Goal: Task Accomplishment & Management: Use online tool/utility

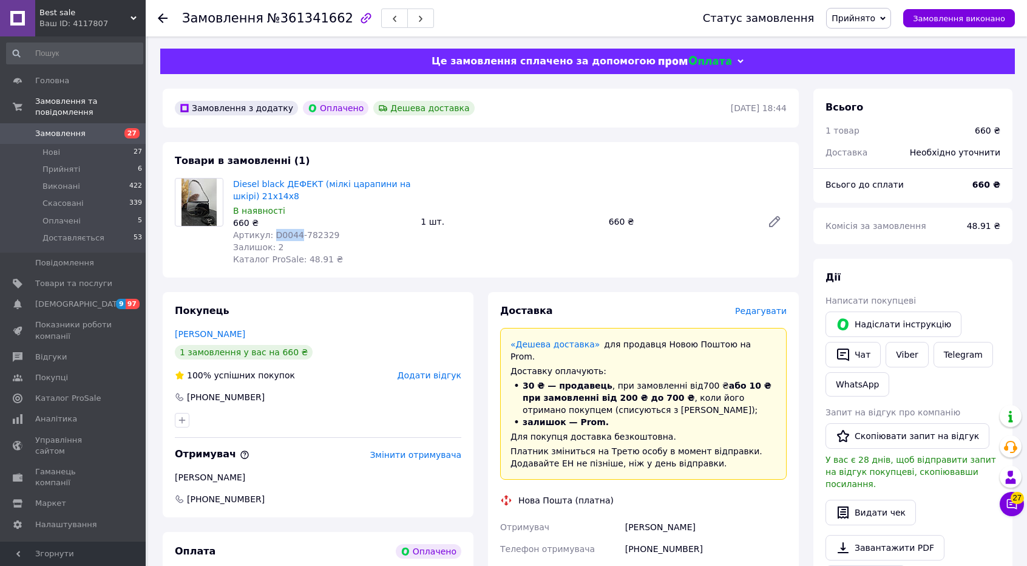
drag, startPoint x: 269, startPoint y: 237, endPoint x: 294, endPoint y: 239, distance: 24.3
click at [294, 239] on span "Артикул: D0044-782329" at bounding box center [286, 235] width 106 height 10
copy span "D0044"
drag, startPoint x: 708, startPoint y: 521, endPoint x: 624, endPoint y: 518, distance: 84.4
click at [624, 518] on div "[PERSON_NAME]" at bounding box center [706, 527] width 166 height 22
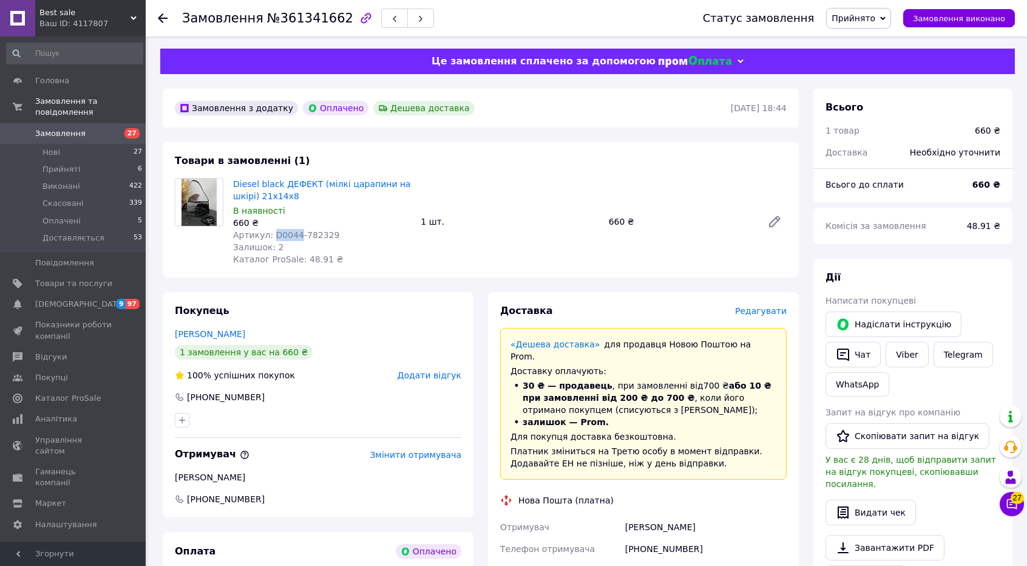
copy div "[PERSON_NAME]"
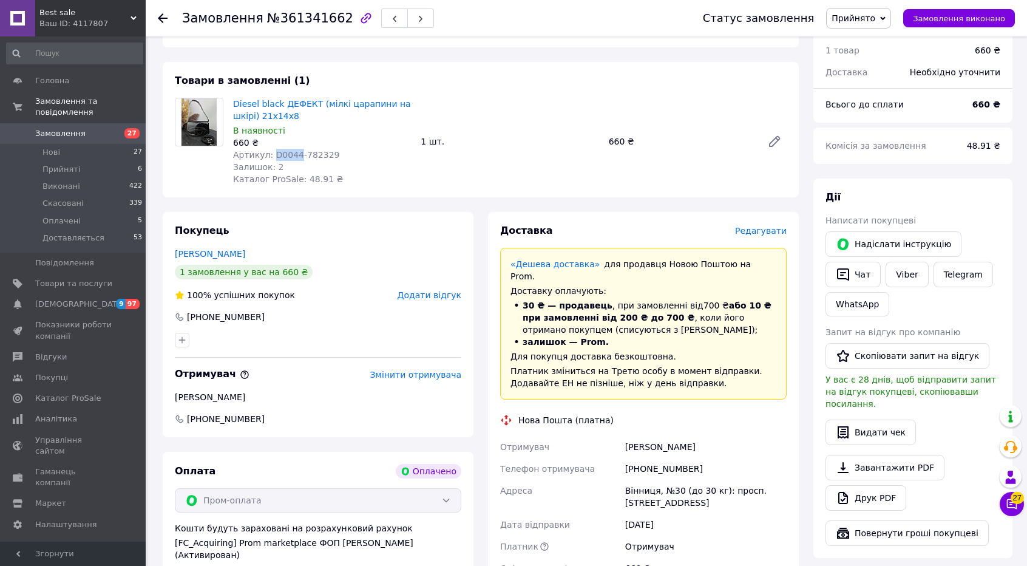
scroll to position [97, 0]
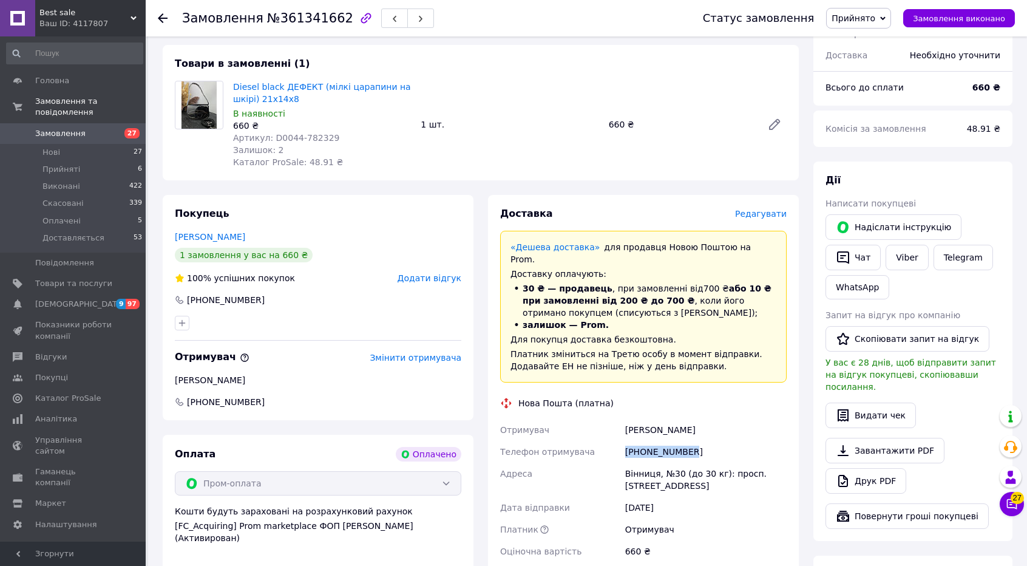
drag, startPoint x: 701, startPoint y: 440, endPoint x: 625, endPoint y: 448, distance: 76.9
click at [625, 448] on div "[PHONE_NUMBER]" at bounding box center [706, 452] width 166 height 22
copy div "[PHONE_NUMBER]"
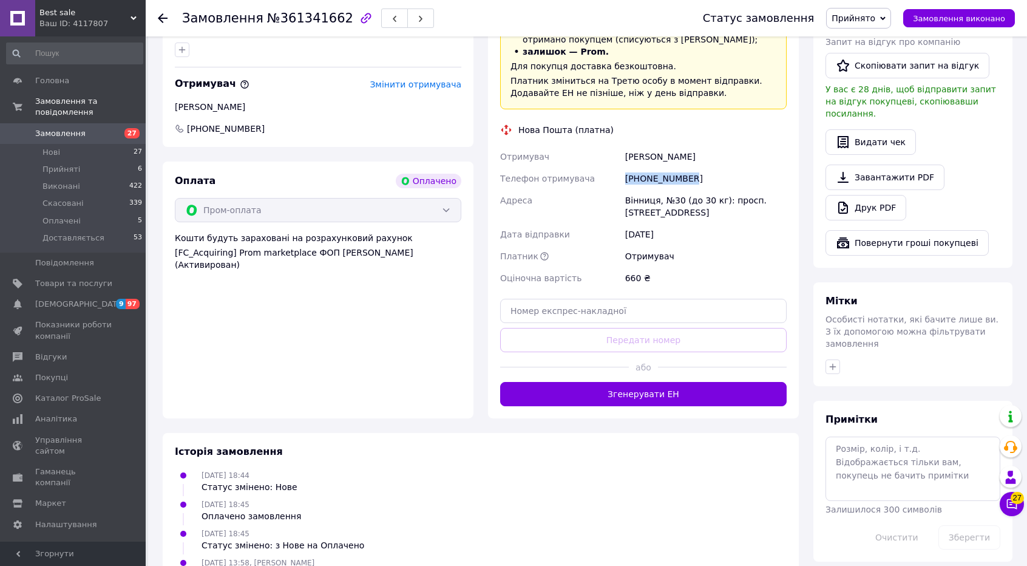
scroll to position [377, 0]
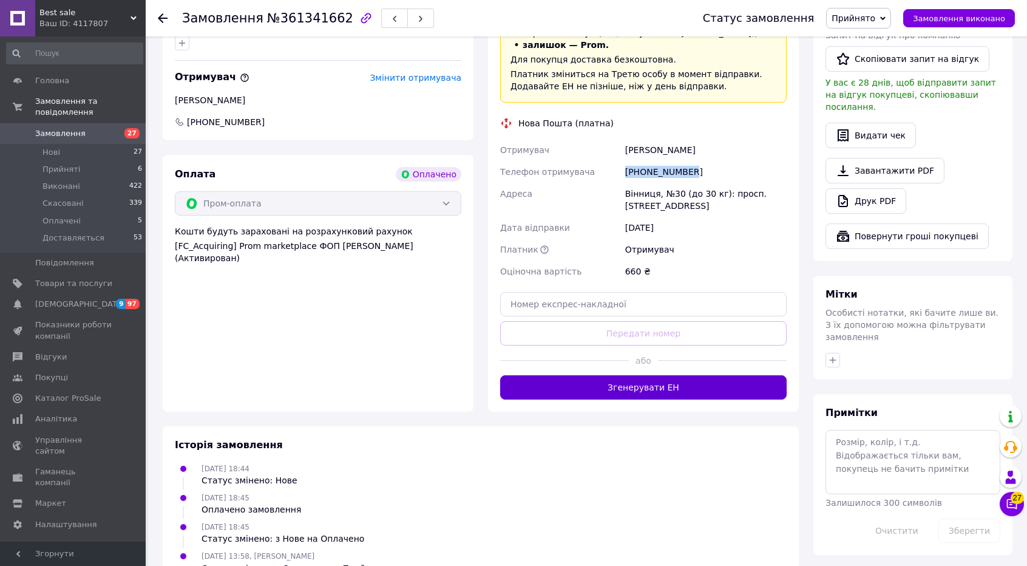
click at [515, 378] on button "Згенерувати ЕН" at bounding box center [643, 387] width 286 height 24
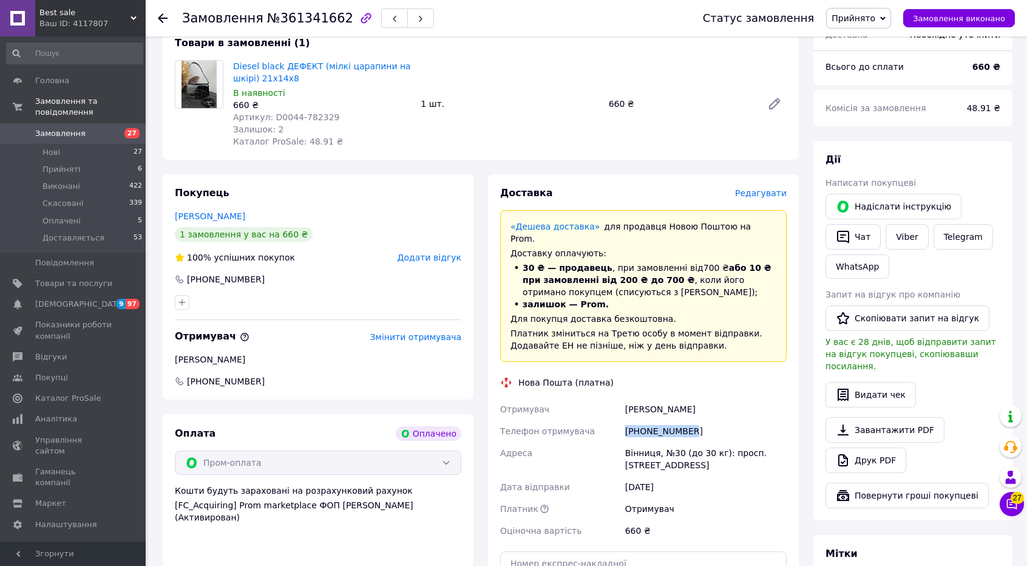
scroll to position [0, 0]
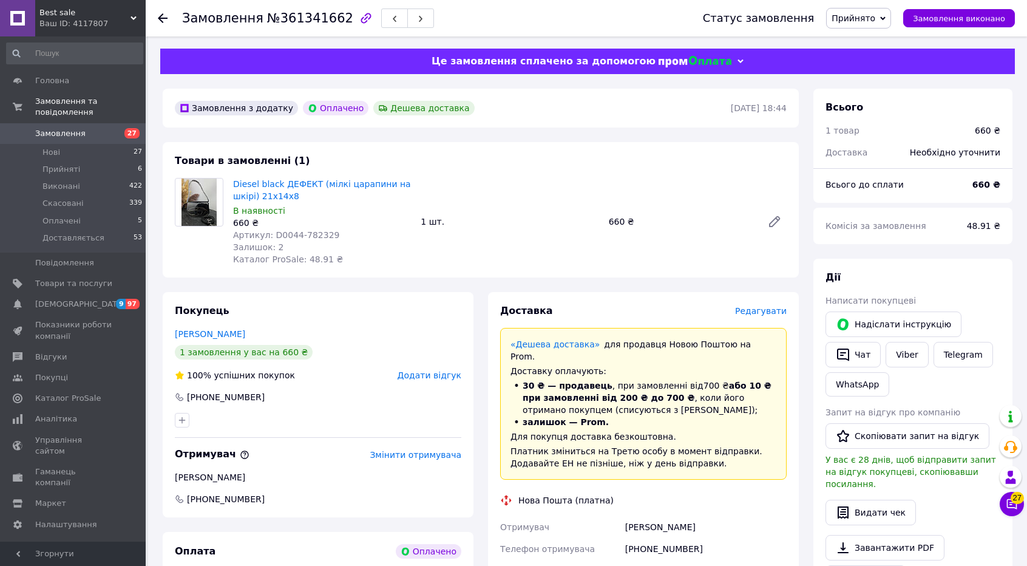
click at [160, 15] on icon at bounding box center [163, 18] width 10 height 10
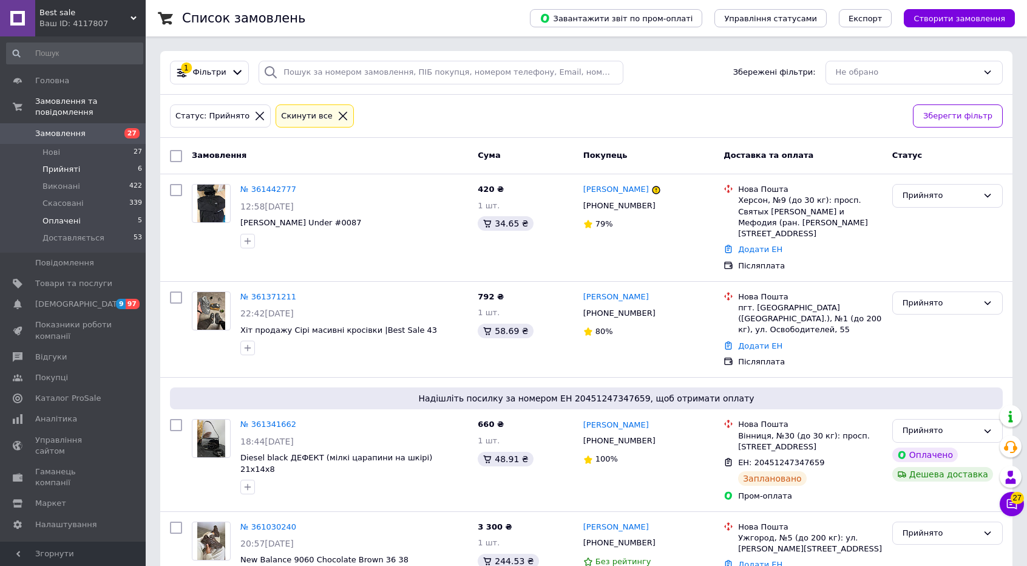
click at [59, 215] on span "Оплачені" at bounding box center [61, 220] width 38 height 11
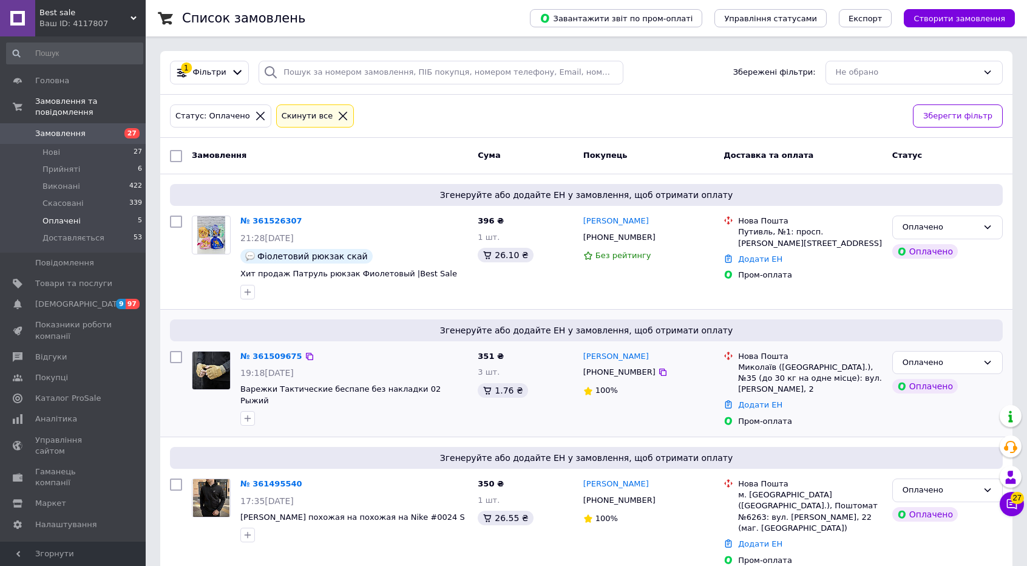
scroll to position [223, 0]
